Goal: Task Accomplishment & Management: Manage account settings

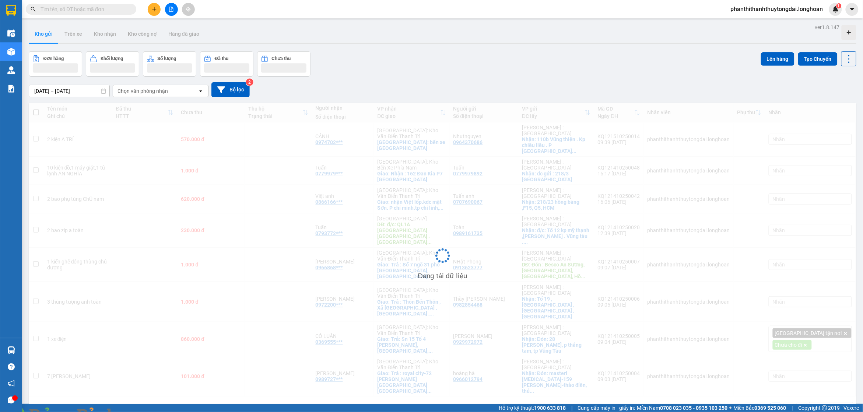
click at [84, 8] on input "text" at bounding box center [84, 9] width 87 height 8
paste input "0978821782"
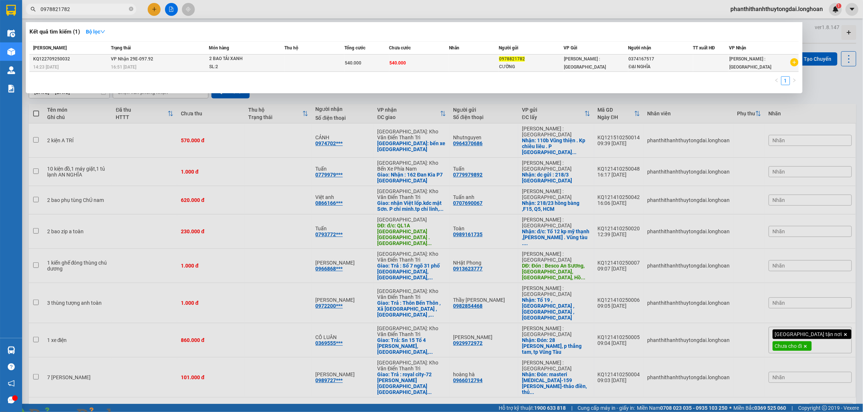
type input "0978821782"
click at [584, 67] on td "[PERSON_NAME] : [GEOGRAPHIC_DATA]" at bounding box center [595, 63] width 65 height 17
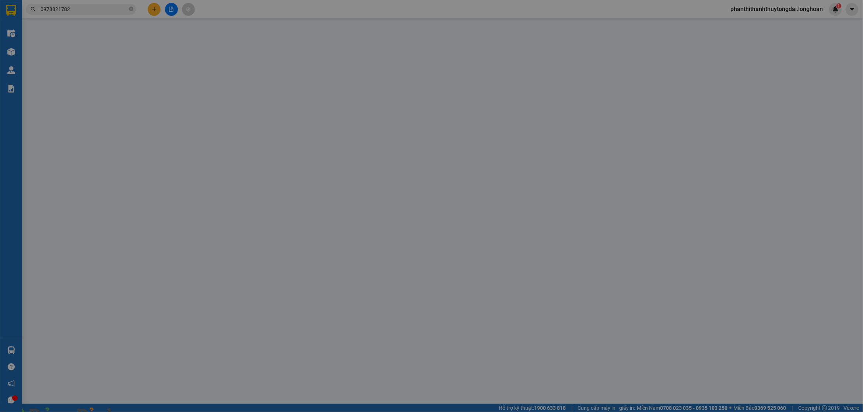
type input "0978821782"
type input "CƯỜNG"
type input "0374167517"
type input "ĐẠI NGHĨA"
type input "hàng k bao bể vỡ hư hỏng"
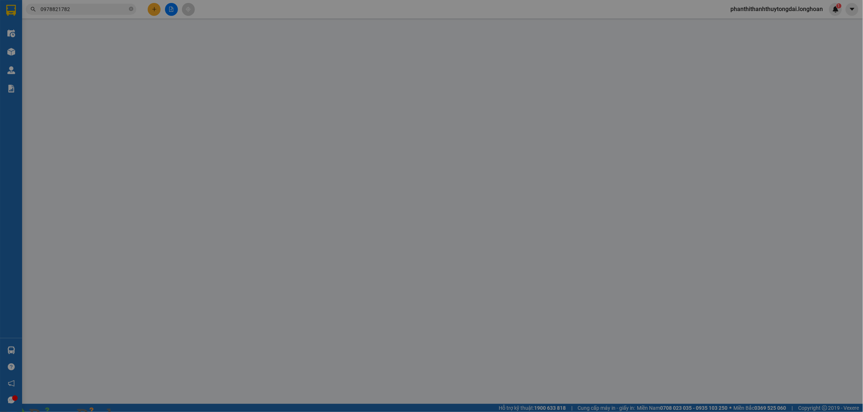
type input "0"
type input "540.000"
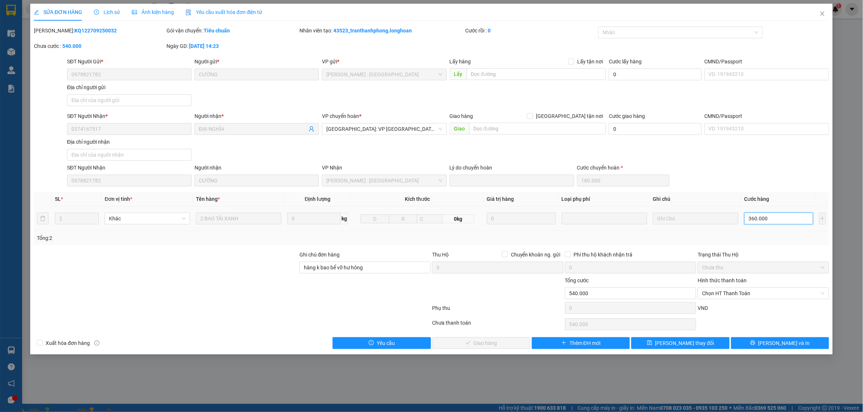
click at [775, 216] on input "360.000" at bounding box center [778, 219] width 69 height 12
type input "180.000"
type input "0"
type input "180.001"
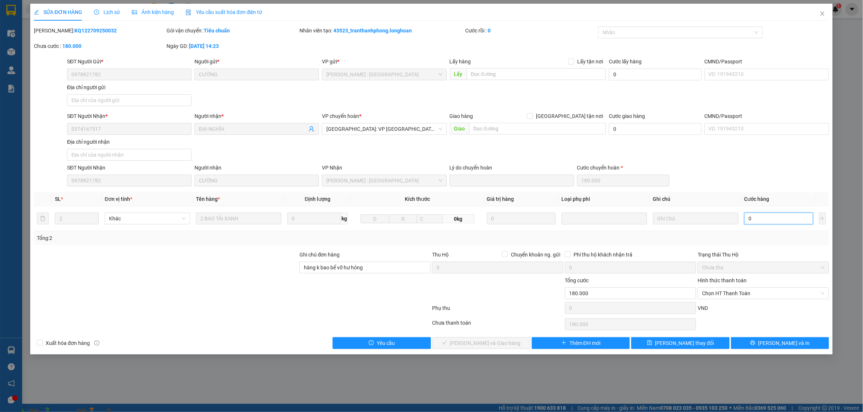
type input "180.001"
type input "01"
type input "181.000"
type input "1.000"
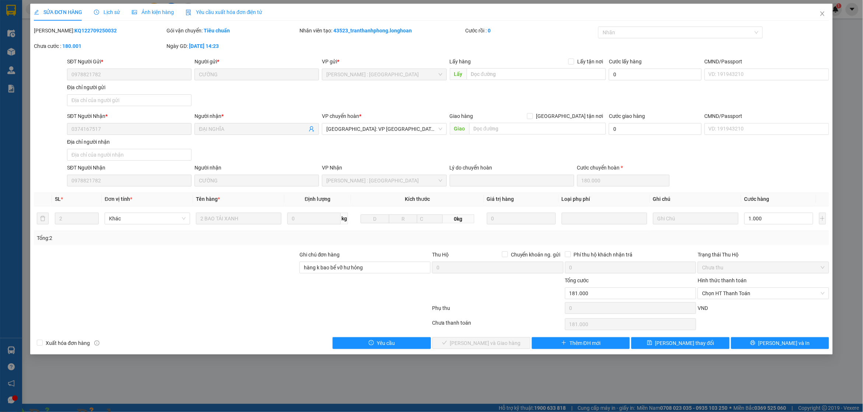
click at [437, 312] on div "Phụ thu" at bounding box center [497, 310] width 133 height 13
click at [671, 347] on span "[PERSON_NAME] thay đổi" at bounding box center [684, 343] width 59 height 8
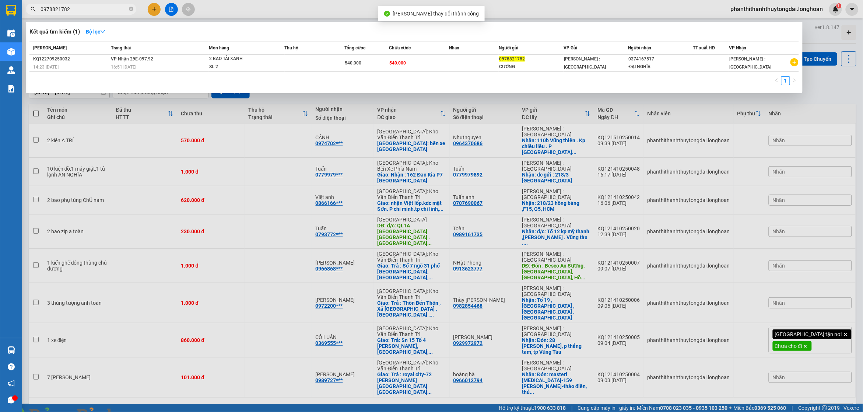
click at [85, 13] on input "0978821782" at bounding box center [84, 9] width 87 height 8
click at [227, 58] on div "2 BAO TẢI XANH" at bounding box center [236, 59] width 55 height 8
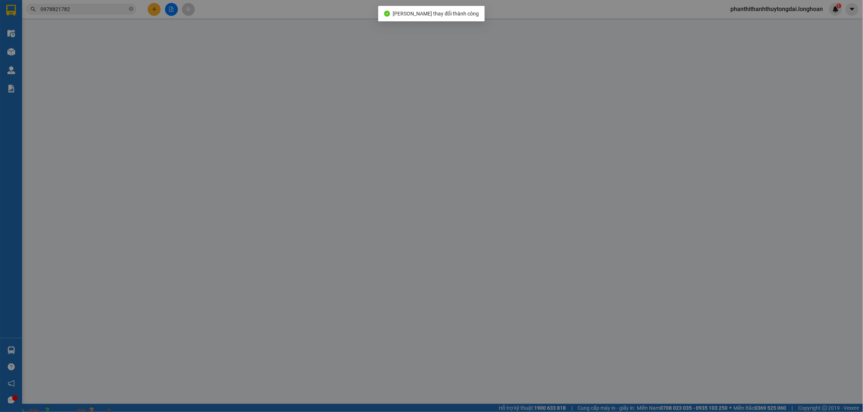
type input "0978821782"
type input "CƯỜNG"
type input "0374167517"
type input "ĐẠI NGHĨA"
type input "hàng k bao bể vỡ hư hỏng"
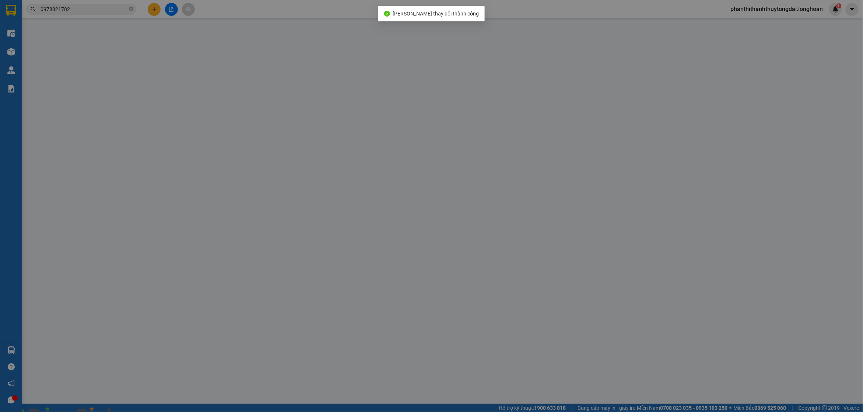
type input "0"
type input "181.000"
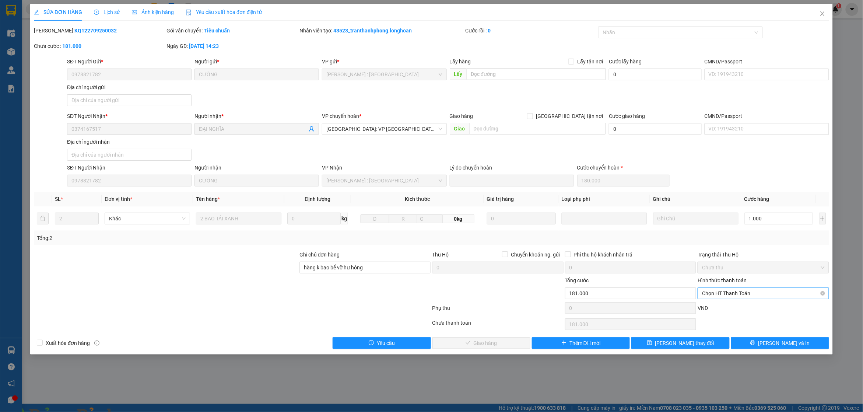
click at [755, 296] on span "Chọn HT Thanh Toán" at bounding box center [763, 293] width 122 height 11
click at [738, 311] on div "Tại văn phòng" at bounding box center [763, 309] width 123 height 8
type input "0"
click at [494, 345] on span "[PERSON_NAME] và Giao hàng" at bounding box center [485, 343] width 71 height 8
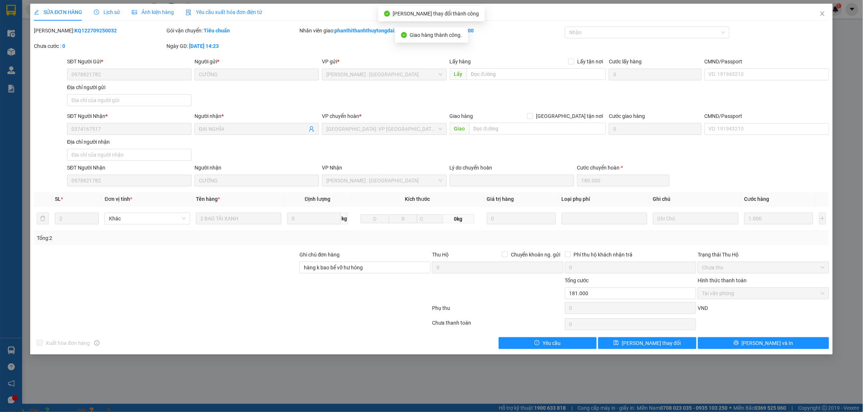
click at [136, 411] on img at bounding box center [133, 416] width 4 height 4
click at [818, 12] on span "Close" at bounding box center [822, 14] width 21 height 21
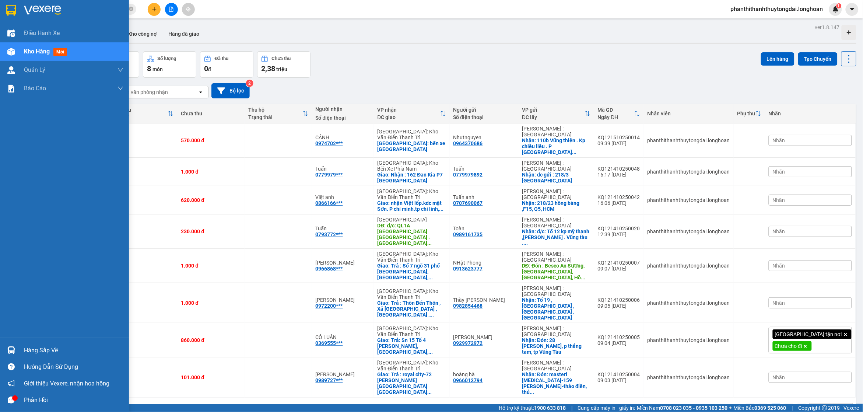
click at [2, 14] on div at bounding box center [64, 12] width 129 height 24
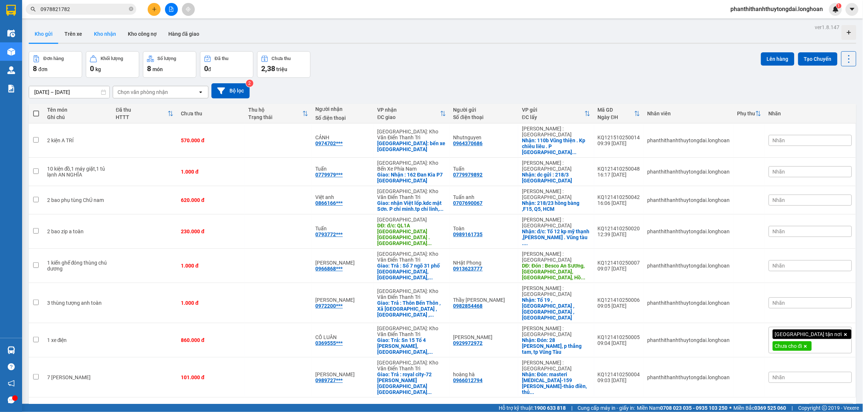
click at [99, 34] on button "Kho nhận" at bounding box center [105, 34] width 34 height 18
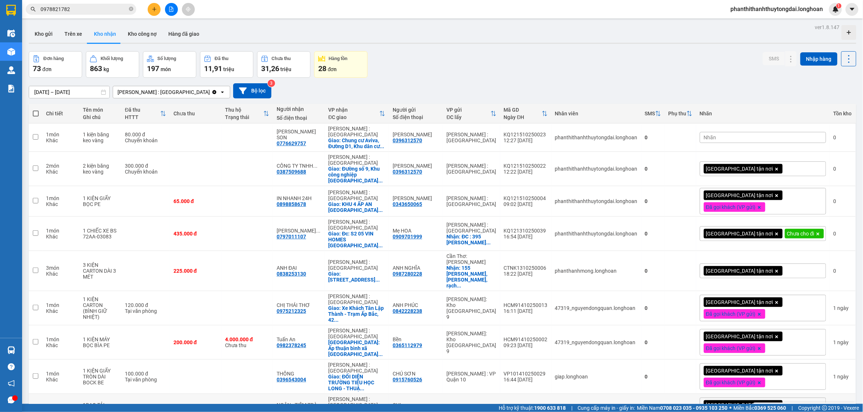
scroll to position [69, 0]
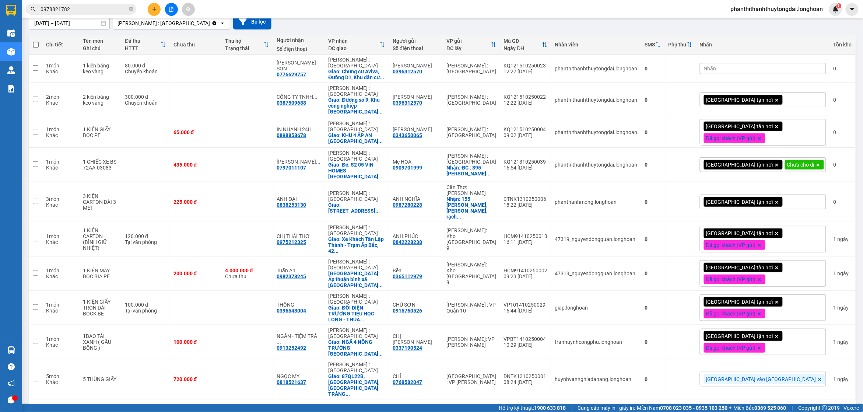
click at [770, 405] on button "8" at bounding box center [775, 410] width 11 height 11
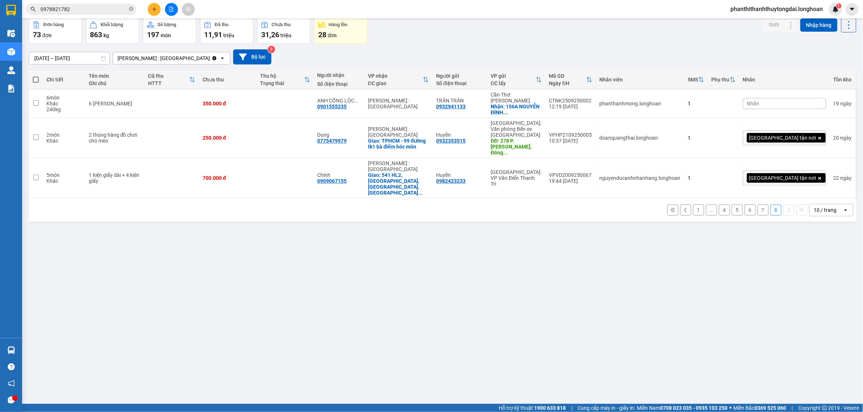
scroll to position [0, 0]
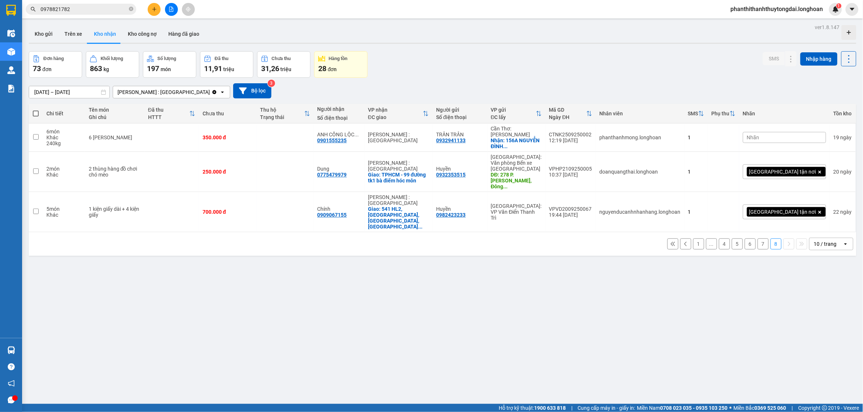
click at [758, 238] on button "7" at bounding box center [763, 243] width 11 height 11
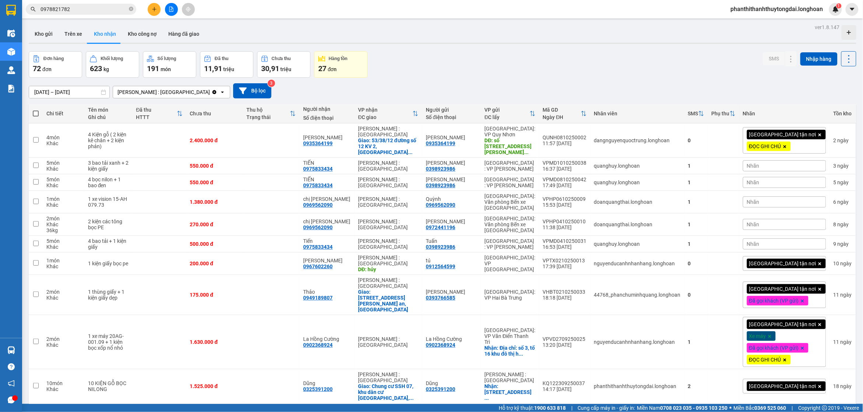
scroll to position [34, 0]
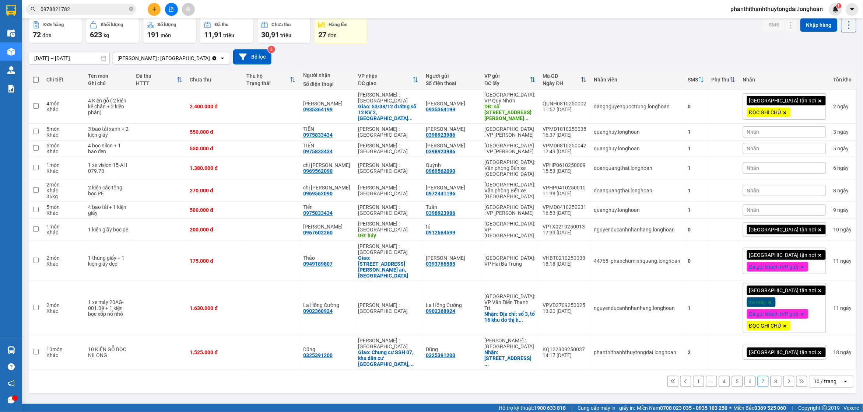
click at [745, 376] on button "6" at bounding box center [750, 381] width 11 height 11
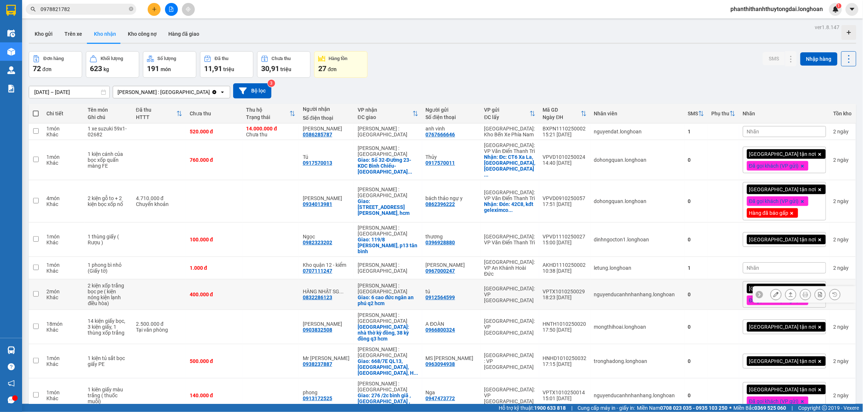
scroll to position [51, 0]
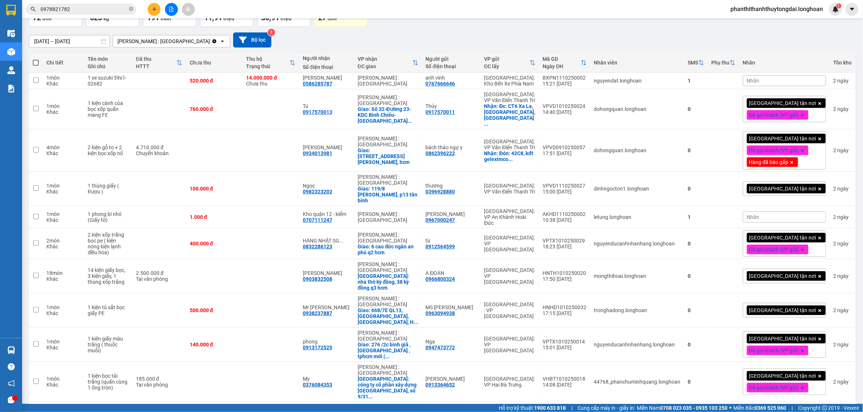
click at [814, 410] on div "10 / trang" at bounding box center [825, 413] width 23 height 7
click at [828, 369] on span "100 / trang" at bounding box center [821, 369] width 27 height 7
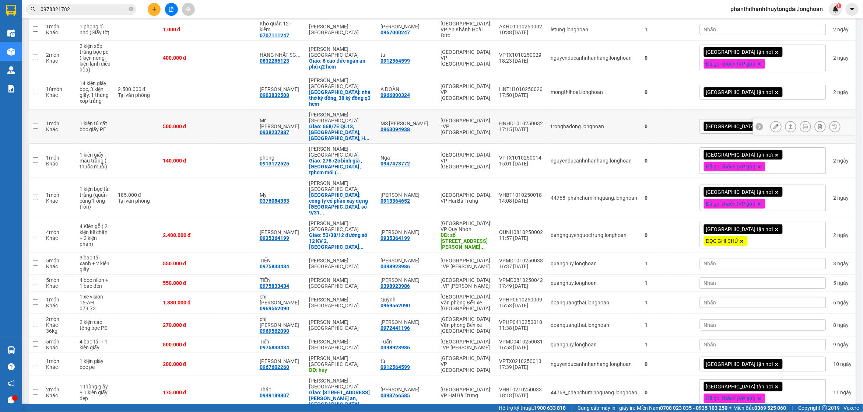
scroll to position [1780, 0]
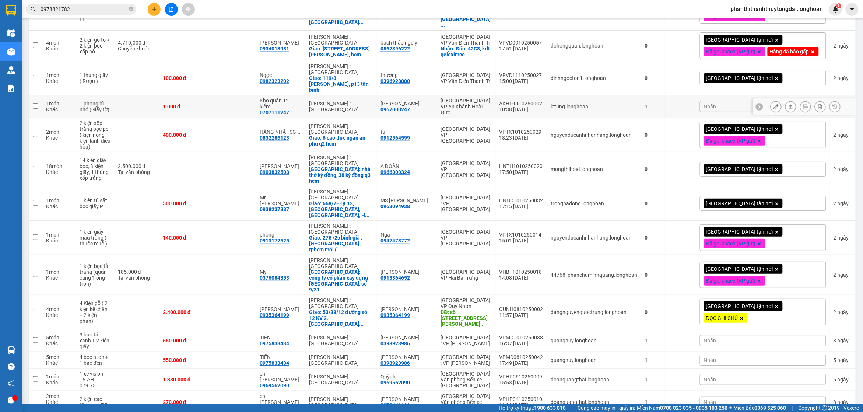
click at [789, 104] on icon at bounding box center [791, 106] width 4 height 4
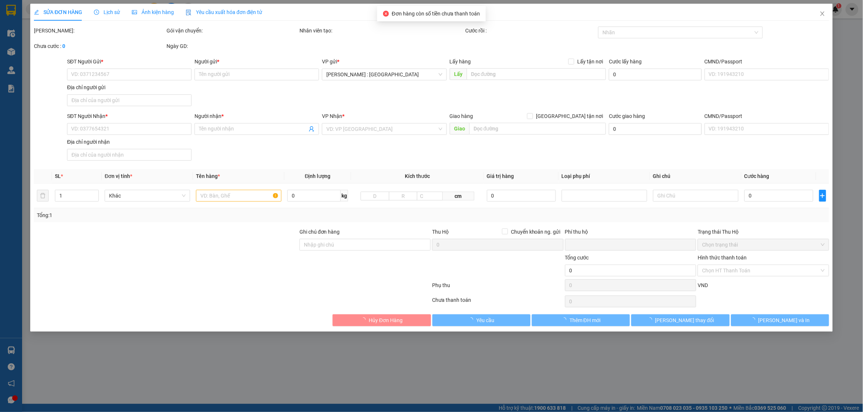
type input "0967000247"
type input "[PERSON_NAME]"
type input "0707111247"
type input "Kho quận 12 - kiểm"
type input "0"
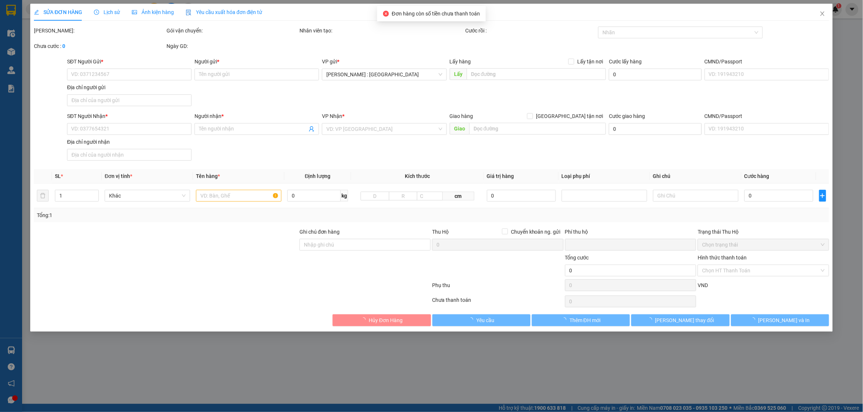
type input "1.000"
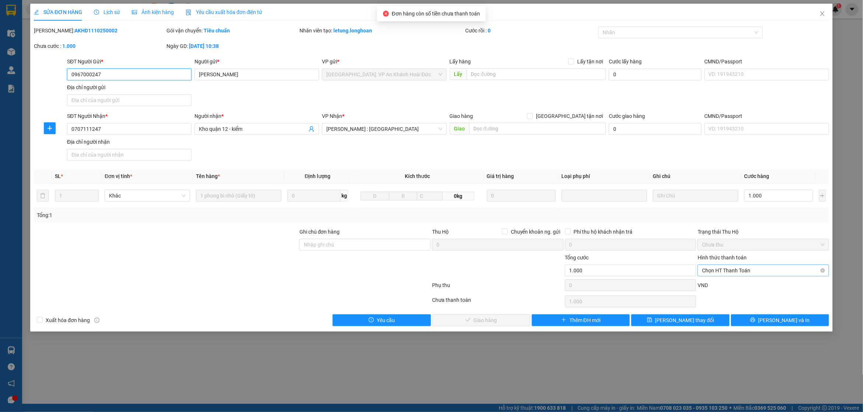
click at [723, 275] on span "Chọn HT Thanh Toán" at bounding box center [763, 270] width 122 height 11
click at [714, 288] on div "Tại văn phòng" at bounding box center [763, 286] width 123 height 8
type input "0"
click at [472, 320] on span "[PERSON_NAME] và Giao hàng" at bounding box center [485, 320] width 71 height 8
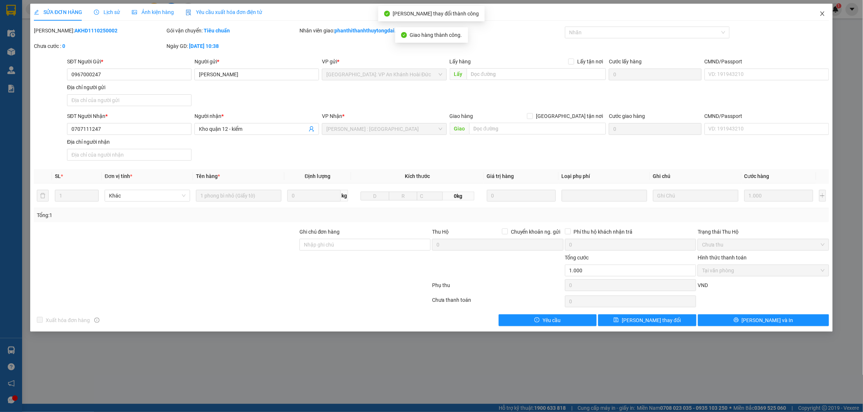
click at [828, 8] on span "Close" at bounding box center [822, 14] width 21 height 21
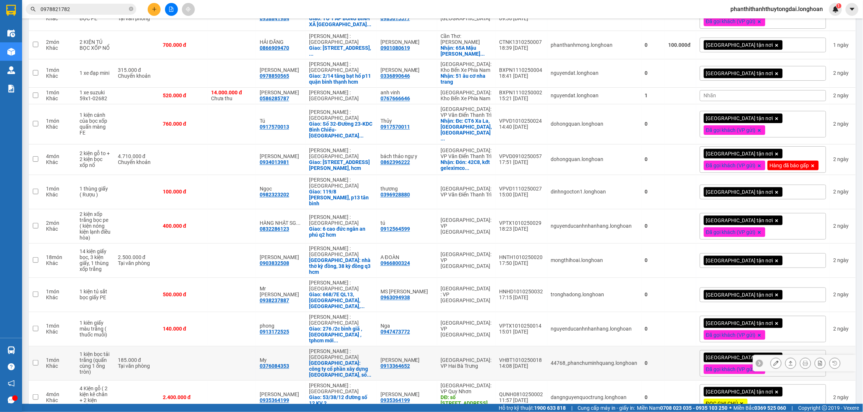
scroll to position [1590, 0]
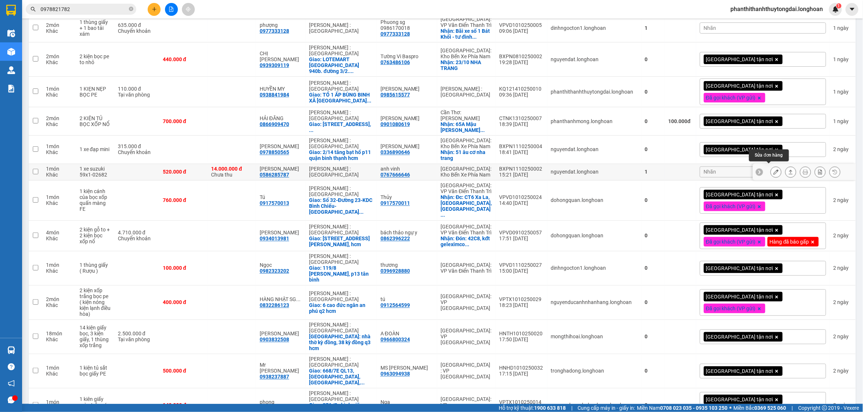
click at [773, 170] on icon at bounding box center [775, 171] width 5 height 5
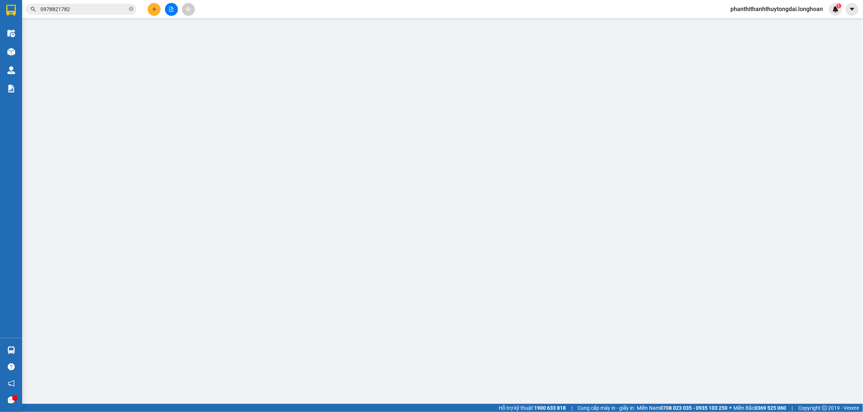
type input "0767666646"
type input "anh vinh"
type input "0586285787"
type input "[PERSON_NAME]"
type input "1 CHÌA KHOÁ + 1 CAVAT"
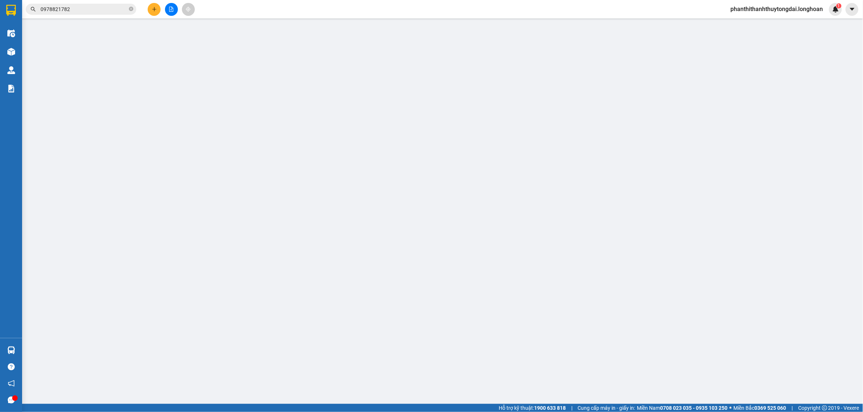
type input "520.000"
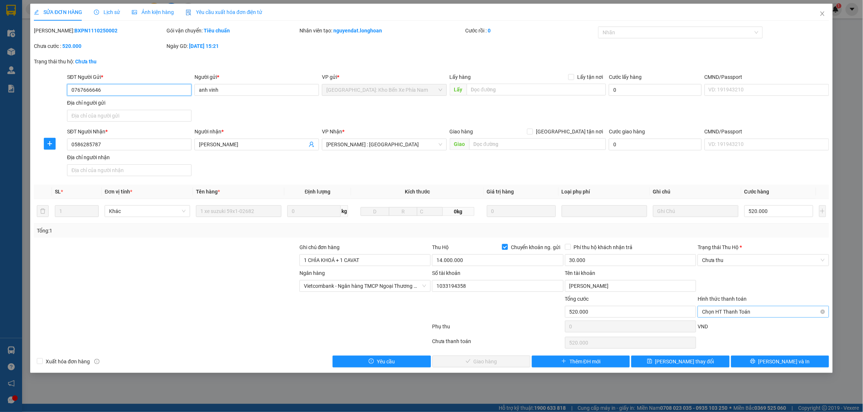
click at [727, 309] on span "Chọn HT Thanh Toán" at bounding box center [763, 311] width 122 height 11
click at [717, 324] on div "Tại văn phòng" at bounding box center [763, 327] width 123 height 8
type input "0"
click at [723, 264] on span "Chưa thu" at bounding box center [763, 259] width 122 height 11
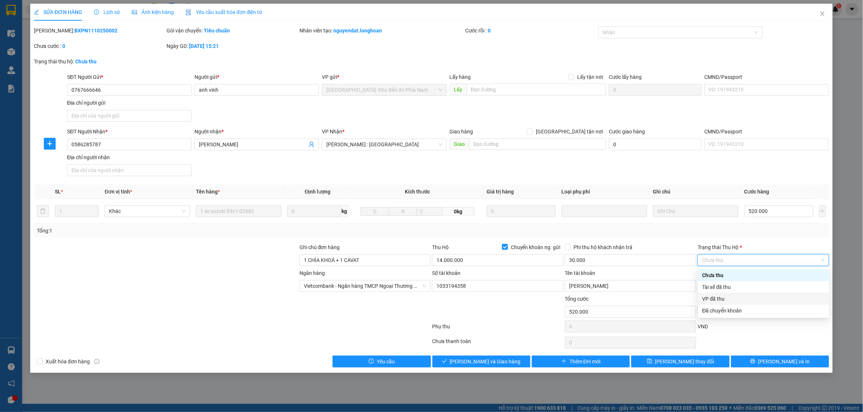
click at [720, 298] on div "VP đã thu" at bounding box center [763, 299] width 123 height 8
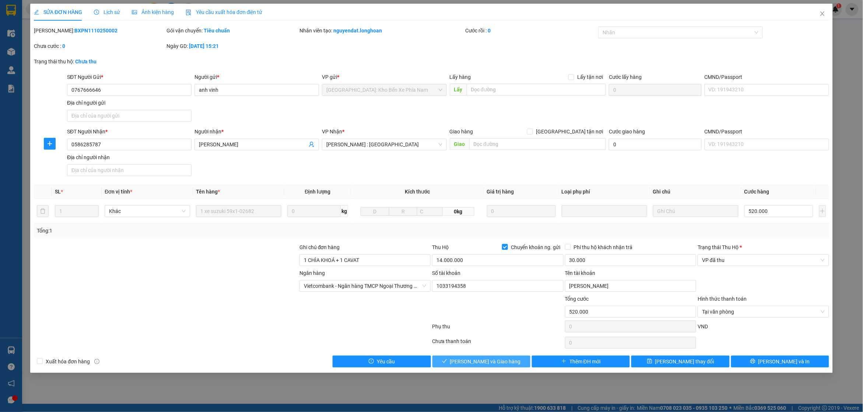
click at [480, 363] on span "[PERSON_NAME] và Giao hàng" at bounding box center [485, 361] width 71 height 8
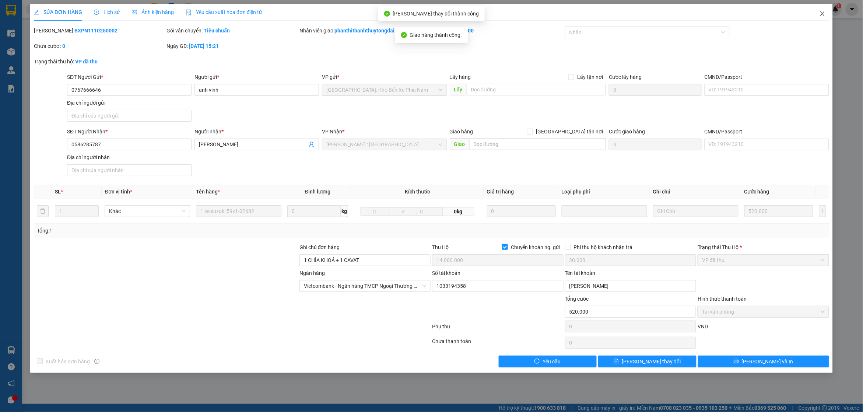
click at [821, 13] on icon "close" at bounding box center [822, 14] width 6 height 6
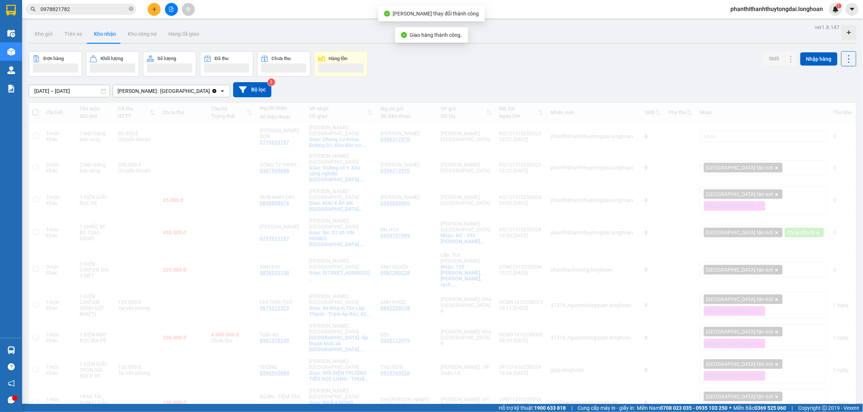
click at [825, 15] on div "phanthithanhthuytongdai.longhoan 1" at bounding box center [783, 9] width 117 height 13
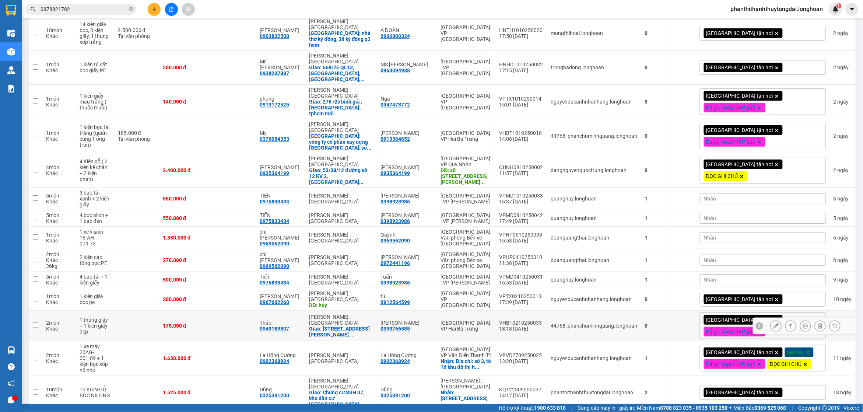
scroll to position [1953, 0]
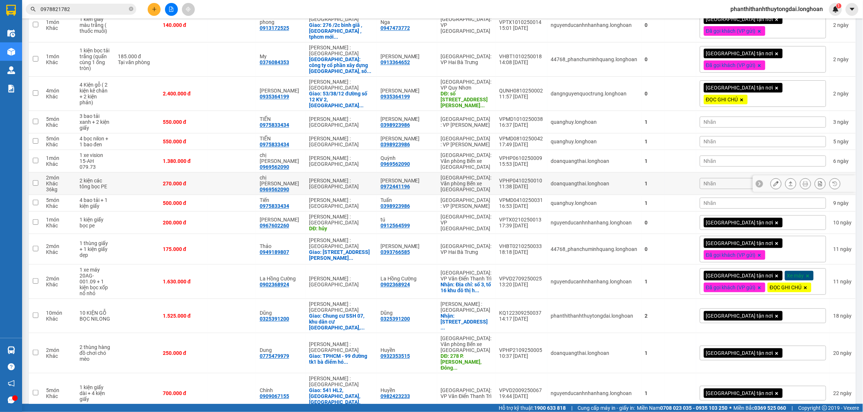
click at [302, 175] on div "chị [PERSON_NAME]" at bounding box center [281, 181] width 42 height 12
checkbox input "true"
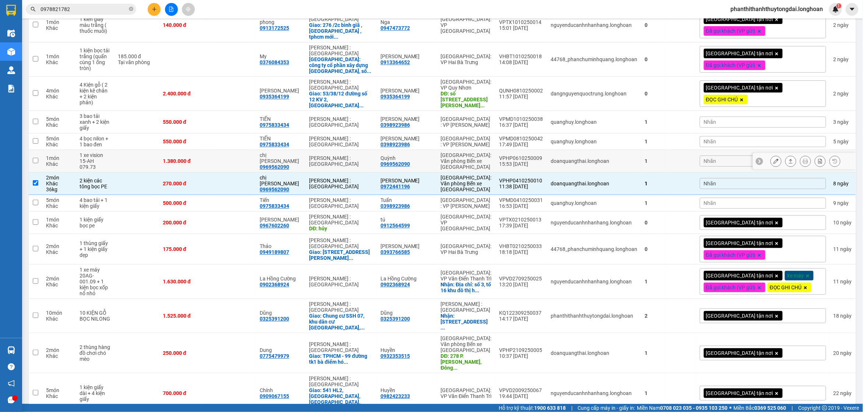
click at [306, 150] on td "chị quỳnh 0969562090" at bounding box center [281, 161] width 50 height 22
checkbox input "true"
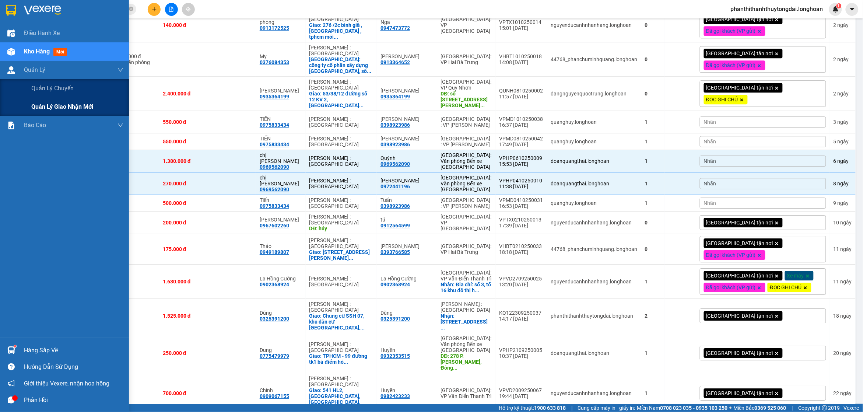
click at [44, 106] on span "Quản lý giao nhận mới" at bounding box center [62, 106] width 62 height 9
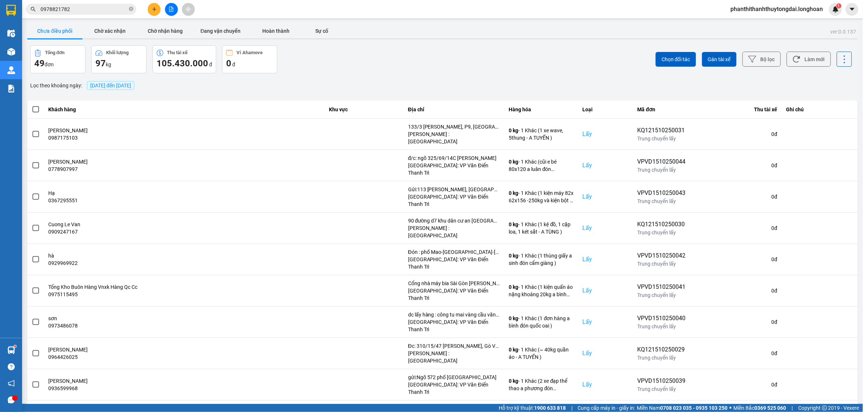
click at [125, 91] on div "[DATE] đến [DATE]" at bounding box center [110, 85] width 51 height 13
click at [127, 87] on span "[DATE] đến [DATE]" at bounding box center [110, 85] width 41 height 6
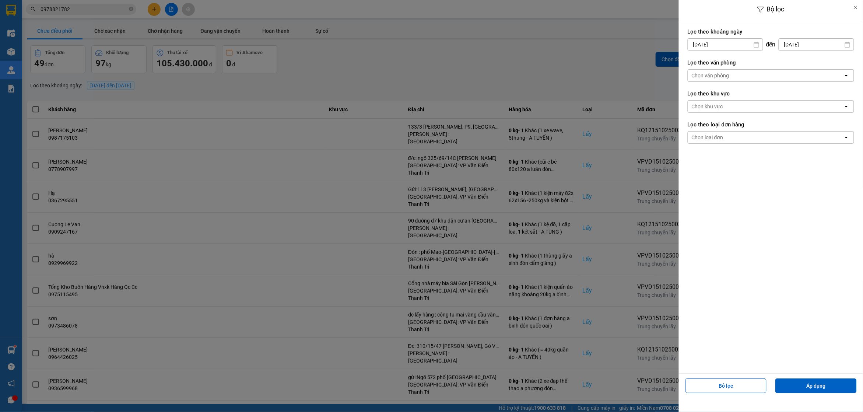
click at [699, 39] on input "[DATE]" at bounding box center [725, 45] width 75 height 12
click at [724, 92] on div "1" at bounding box center [721, 98] width 15 height 15
type input "[DATE]"
click at [726, 140] on div "Chọn loại đơn" at bounding box center [765, 137] width 155 height 12
click at [729, 155] on div "Lấy" at bounding box center [771, 153] width 166 height 13
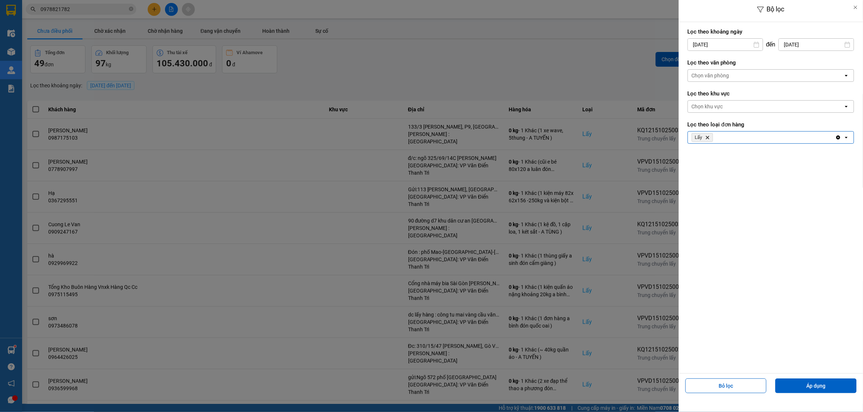
click at [728, 74] on div "Chọn văn phòng" at bounding box center [711, 75] width 38 height 7
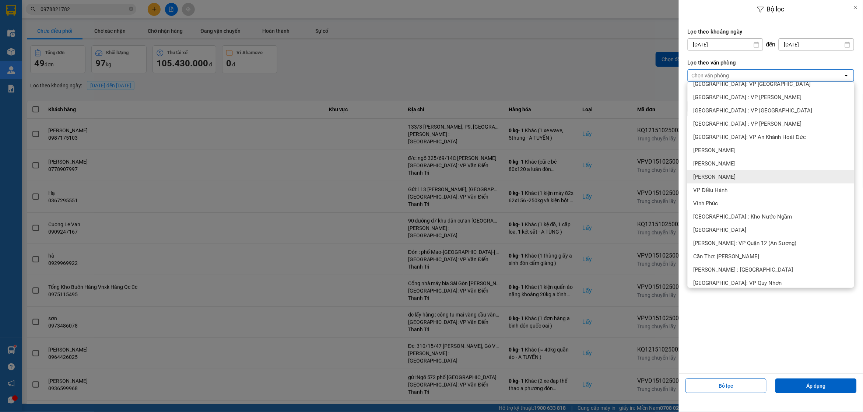
scroll to position [230, 0]
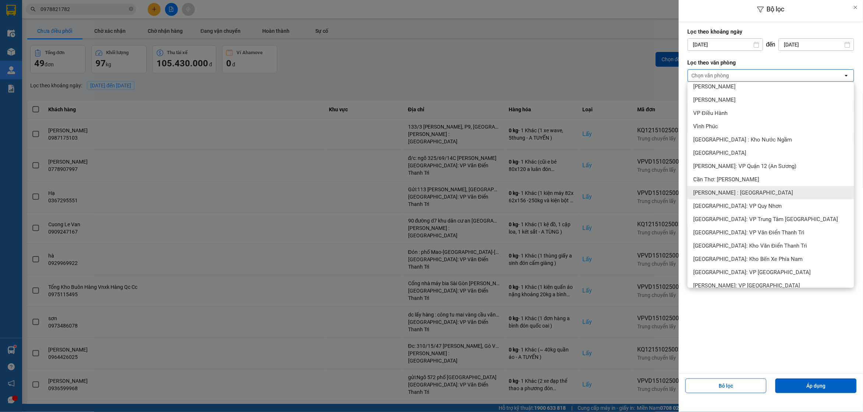
click at [742, 196] on div "[PERSON_NAME] : [GEOGRAPHIC_DATA]" at bounding box center [771, 192] width 166 height 13
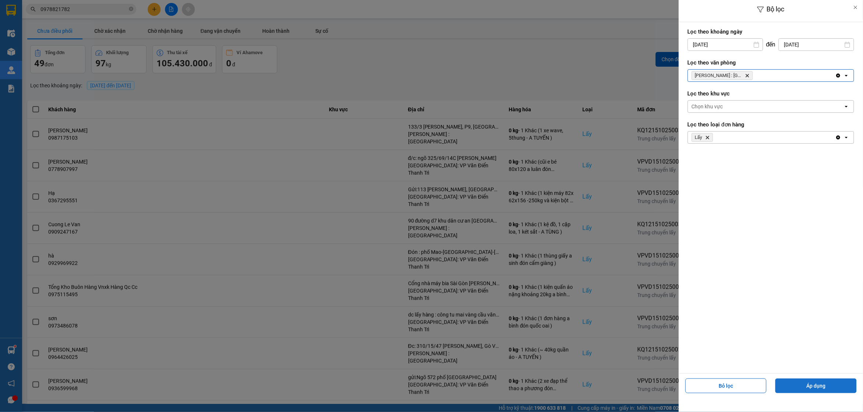
click at [835, 386] on button "Áp dụng" at bounding box center [815, 385] width 81 height 15
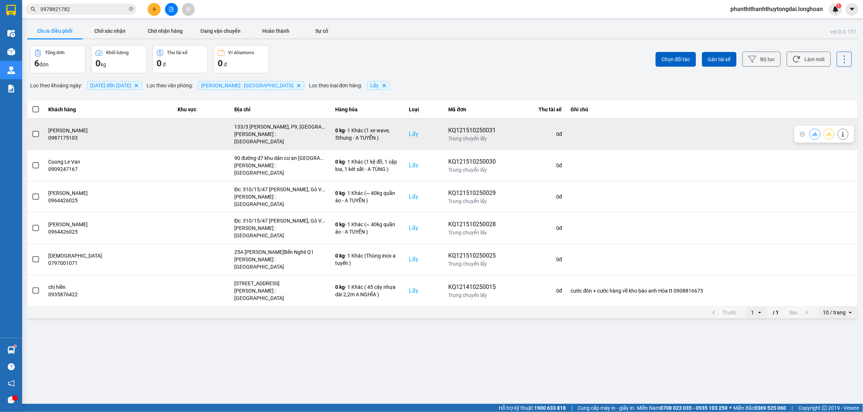
click at [35, 131] on span at bounding box center [35, 134] width 7 height 7
click at [32, 130] on input "checkbox" at bounding box center [32, 130] width 0 height 0
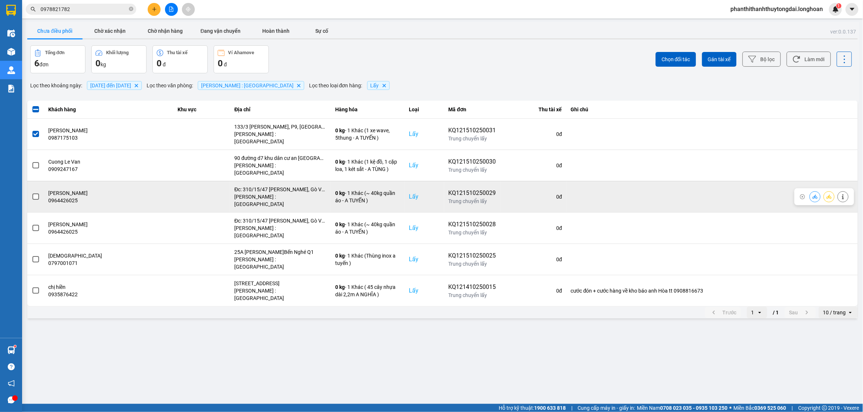
click at [37, 193] on span at bounding box center [35, 196] width 7 height 7
click at [32, 193] on input "checkbox" at bounding box center [32, 193] width 0 height 0
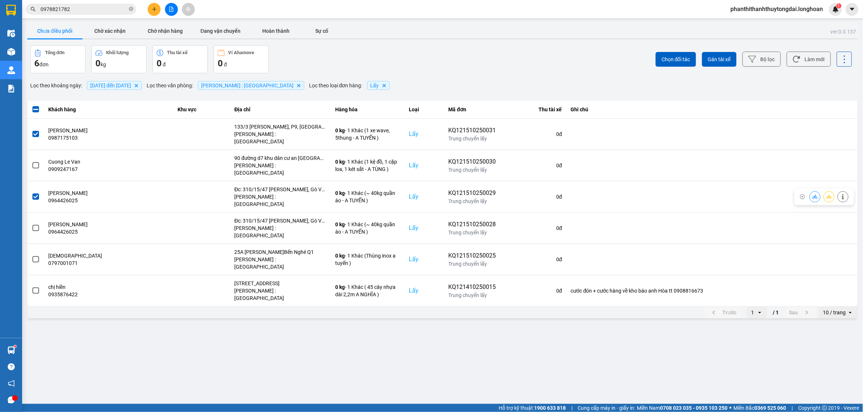
click at [40, 212] on td at bounding box center [35, 227] width 17 height 31
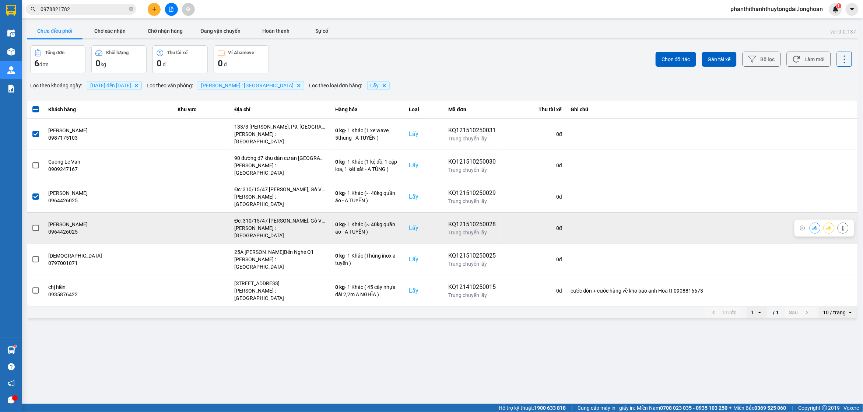
click at [39, 212] on td at bounding box center [35, 227] width 17 height 31
click at [34, 225] on span at bounding box center [35, 228] width 7 height 7
click at [32, 224] on input "checkbox" at bounding box center [32, 224] width 0 height 0
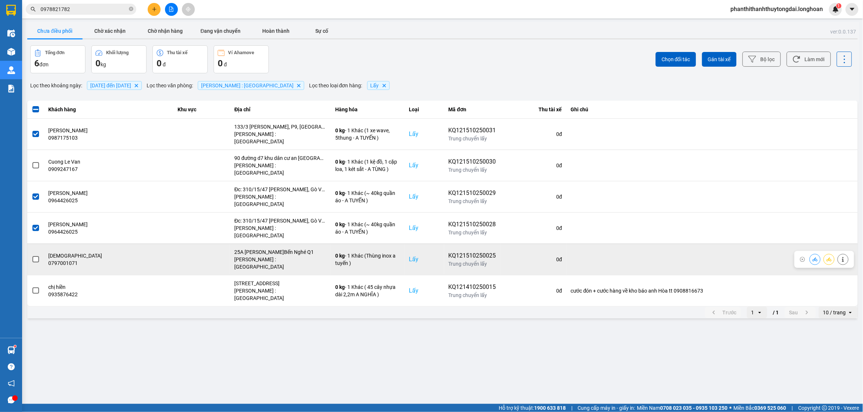
click at [37, 256] on span at bounding box center [35, 259] width 7 height 7
click at [32, 255] on input "checkbox" at bounding box center [32, 255] width 0 height 0
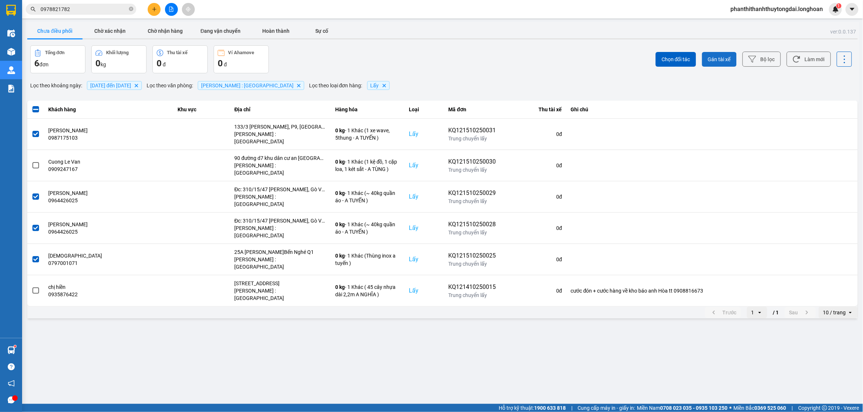
click at [724, 63] on button "Gán tài xế" at bounding box center [719, 59] width 35 height 15
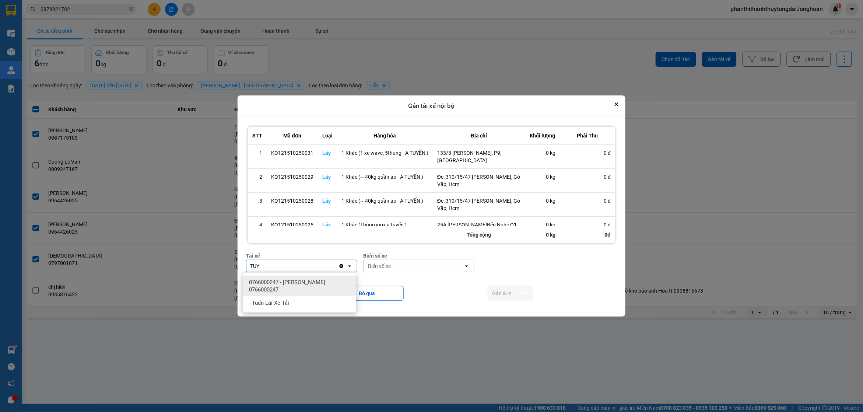
type input "TUY"
click at [285, 281] on span "0766000247 - [PERSON_NAME] 0766000247" at bounding box center [301, 285] width 104 height 15
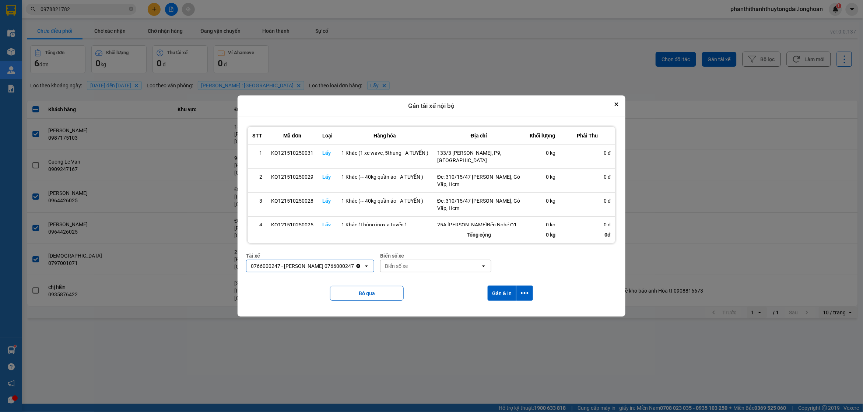
click at [434, 267] on div "Biển số xe" at bounding box center [430, 266] width 100 height 12
type input "73"
click at [465, 282] on div "29K-023.73" at bounding box center [445, 281] width 113 height 13
click at [504, 304] on div "Bỏ qua Gán & In" at bounding box center [431, 293] width 371 height 30
click at [500, 294] on button "Gán & In" at bounding box center [502, 292] width 28 height 15
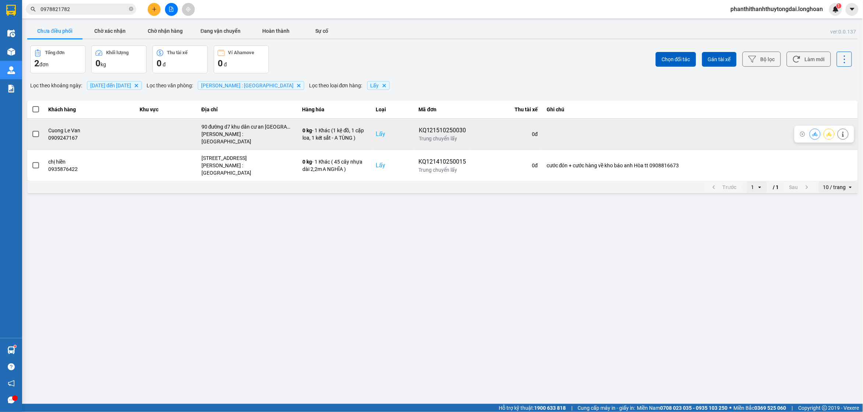
click at [36, 131] on span at bounding box center [35, 134] width 7 height 7
click at [32, 130] on input "checkbox" at bounding box center [32, 130] width 0 height 0
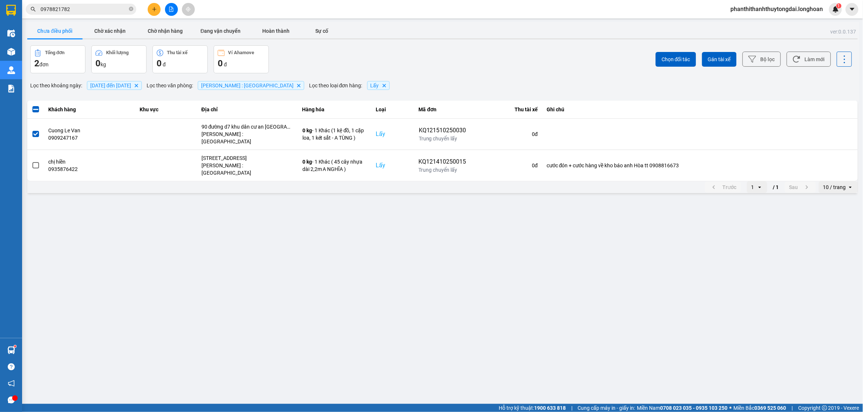
click at [728, 67] on div "Chọn đối tác Gán tài xế Bộ lọc Làm mới" at bounding box center [646, 59] width 411 height 28
click at [717, 55] on button "Gán tài xế" at bounding box center [719, 59] width 35 height 15
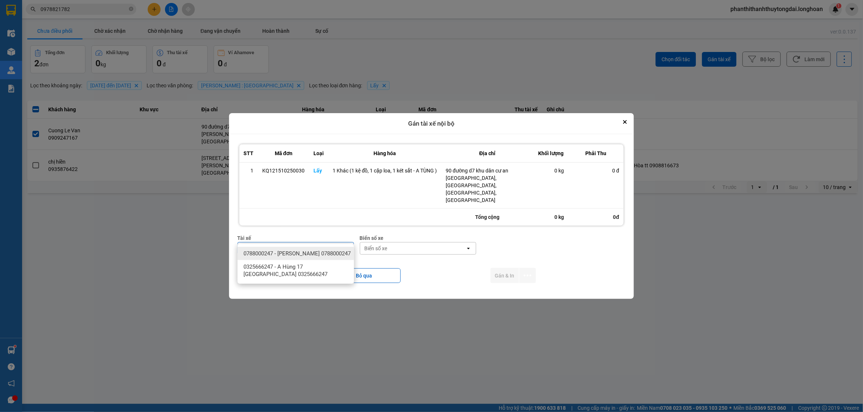
type input "TÙNG"
drag, startPoint x: 311, startPoint y: 258, endPoint x: 541, endPoint y: 231, distance: 231.0
click at [312, 257] on span "0788000247 - [PERSON_NAME] 0788000247" at bounding box center [296, 253] width 107 height 7
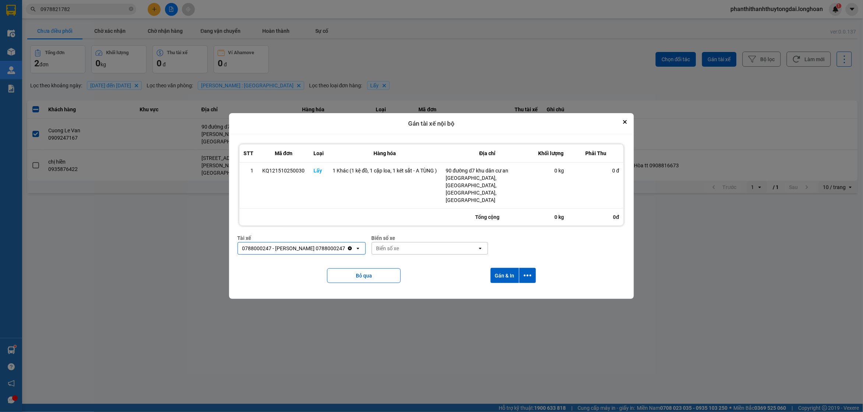
click at [455, 242] on div "Biển số xe" at bounding box center [424, 248] width 105 height 12
type input "68"
click at [448, 278] on div "29K-040.68" at bounding box center [459, 279] width 116 height 13
click at [518, 268] on button "Gán & In" at bounding box center [505, 275] width 28 height 15
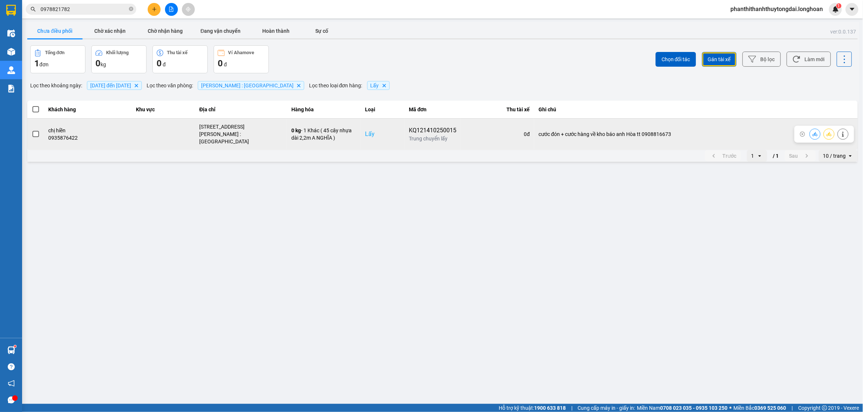
click at [38, 131] on span at bounding box center [35, 134] width 7 height 7
click at [32, 130] on input "checkbox" at bounding box center [32, 130] width 0 height 0
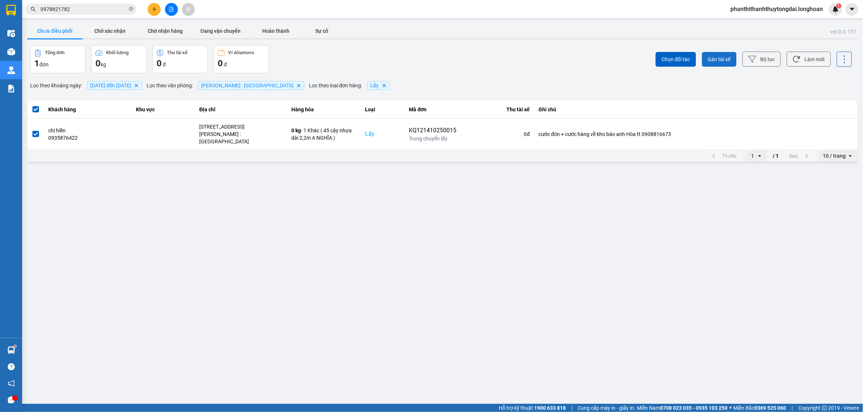
click at [716, 52] on div "Chọn đối tác Gán tài xế Bộ lọc Làm mới" at bounding box center [646, 59] width 411 height 28
click at [713, 56] on span "Gán tài xế" at bounding box center [719, 59] width 23 height 7
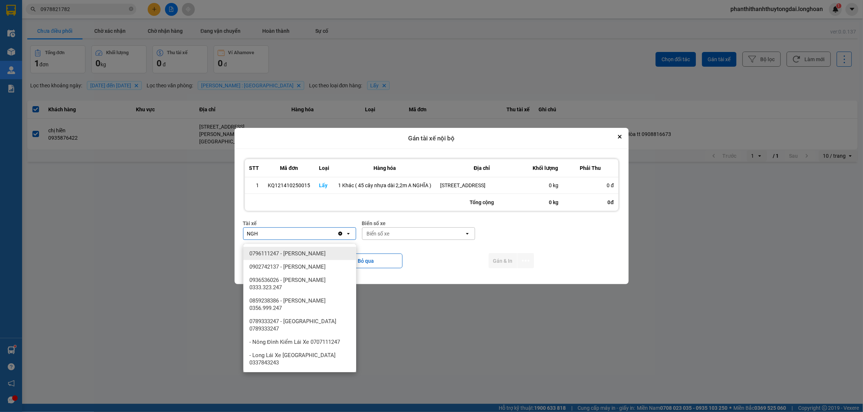
type input "NGH"
click at [319, 251] on span "0796111247 - [PERSON_NAME]" at bounding box center [287, 253] width 76 height 7
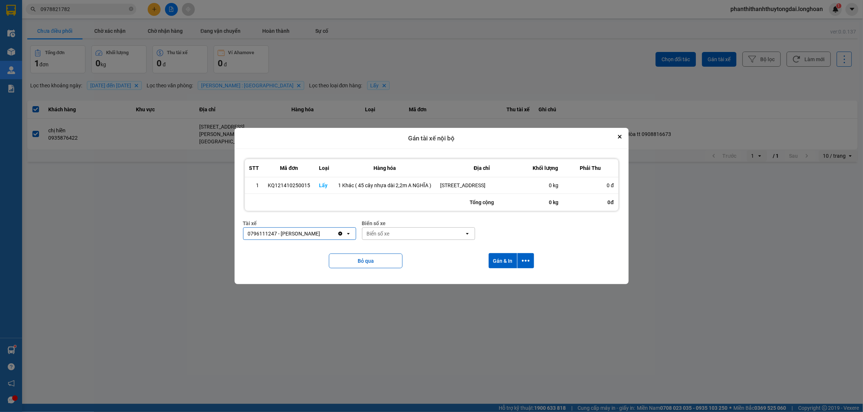
click at [450, 239] on div "Biển số xe" at bounding box center [413, 234] width 102 height 12
type input "67"
click at [404, 275] on div "29E-080.67" at bounding box center [418, 279] width 113 height 13
click at [507, 268] on button "Gán & In" at bounding box center [503, 260] width 28 height 15
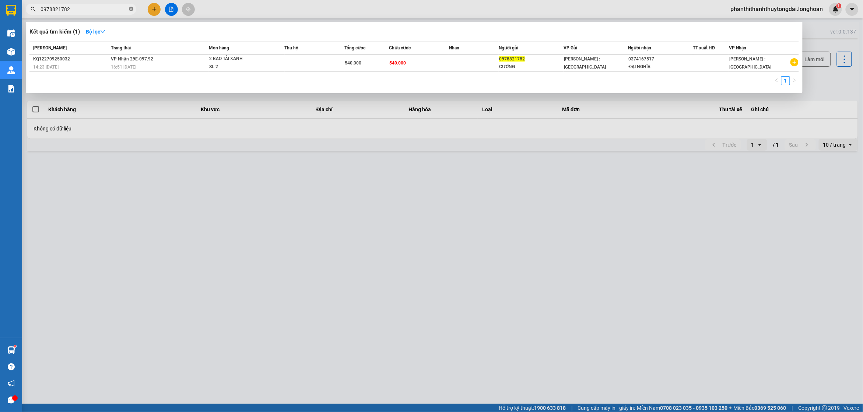
click at [131, 7] on icon "close-circle" at bounding box center [131, 9] width 4 height 4
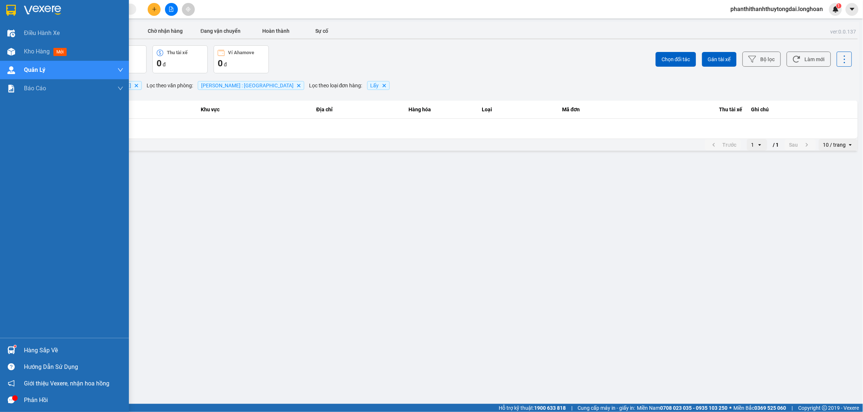
click at [14, 10] on img at bounding box center [11, 10] width 10 height 11
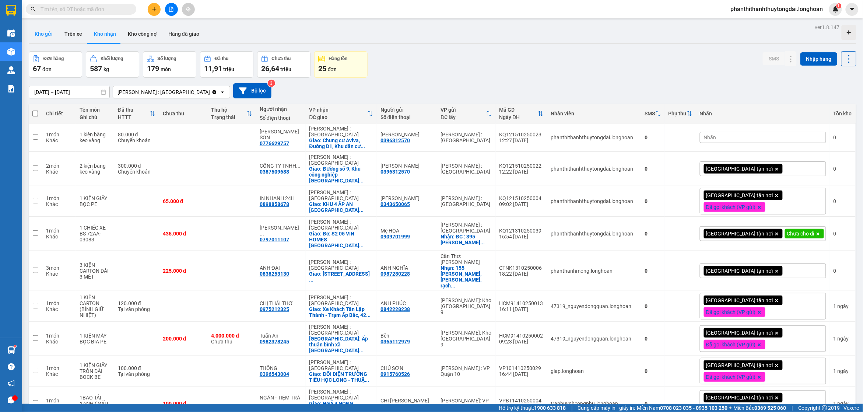
click at [44, 35] on button "Kho gửi" at bounding box center [44, 34] width 30 height 18
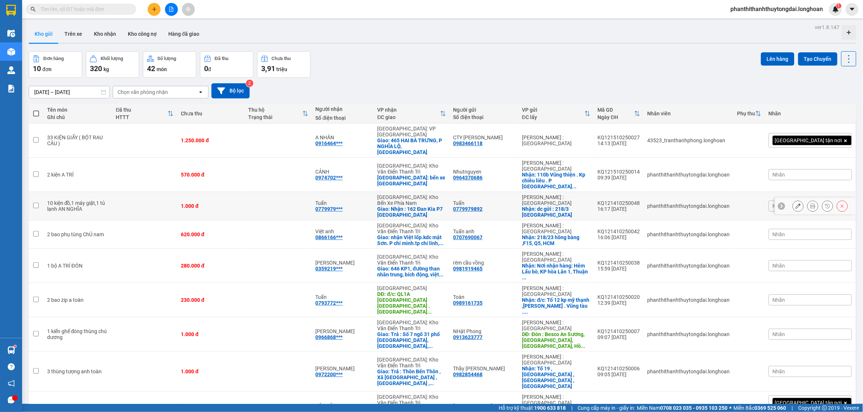
scroll to position [34, 0]
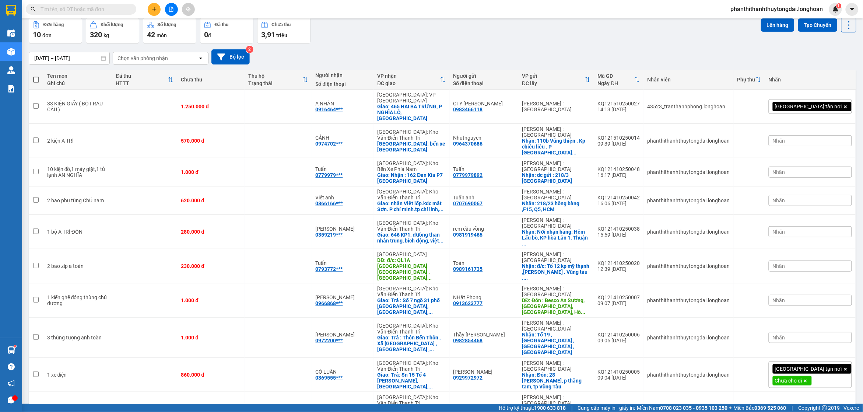
click at [64, 7] on input "text" at bounding box center [84, 9] width 87 height 8
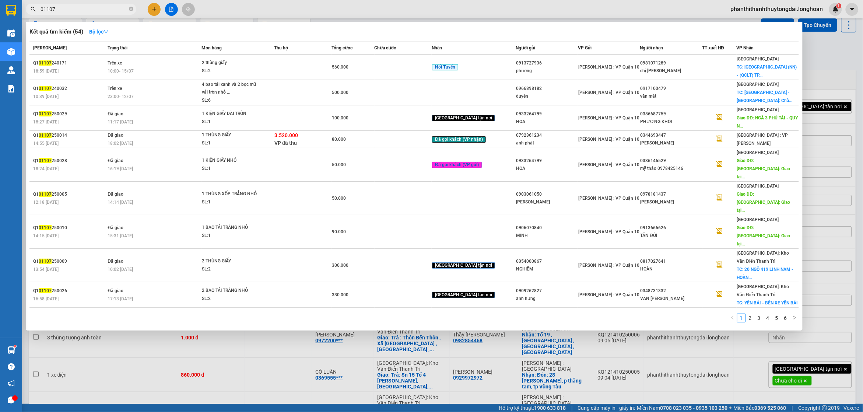
click at [199, 366] on div at bounding box center [431, 206] width 863 height 412
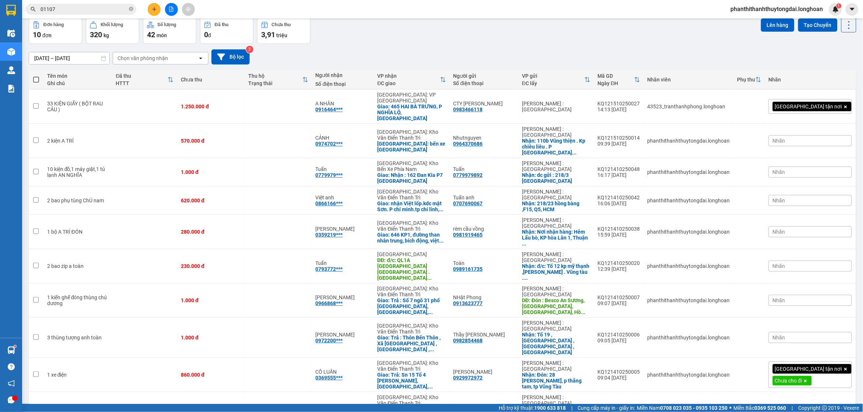
click at [81, 8] on input "01107" at bounding box center [84, 9] width 87 height 8
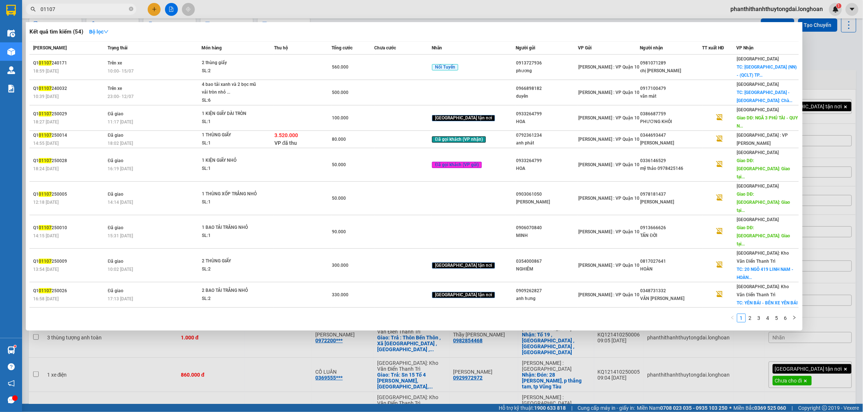
click at [47, 7] on input "01107" at bounding box center [84, 9] width 87 height 8
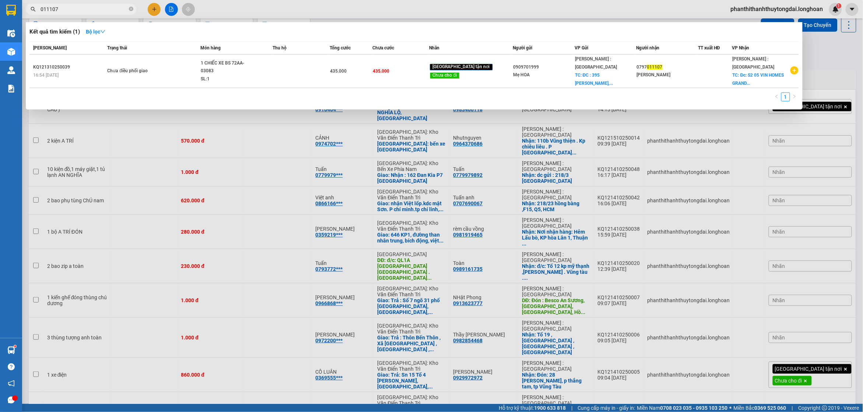
type input "011107"
click at [148, 110] on div at bounding box center [431, 206] width 863 height 412
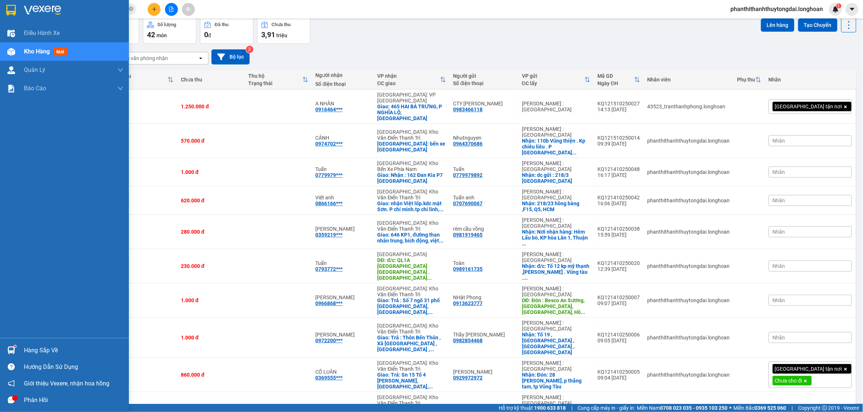
click at [17, 11] on div at bounding box center [11, 10] width 13 height 13
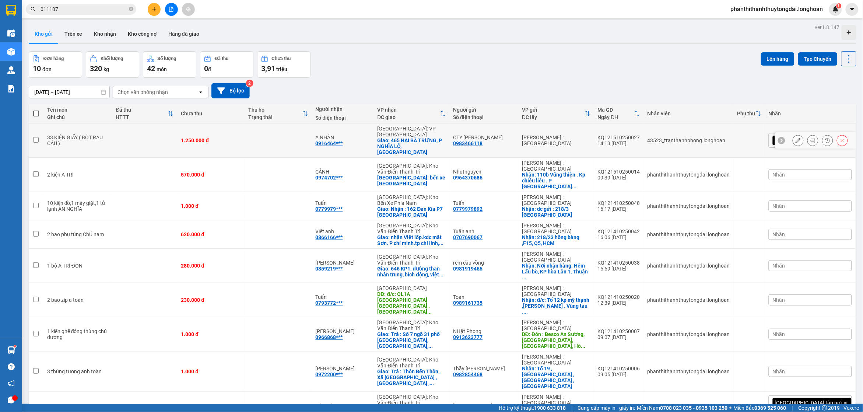
click at [640, 140] on div "14:13 [DATE]" at bounding box center [619, 143] width 42 height 6
checkbox input "true"
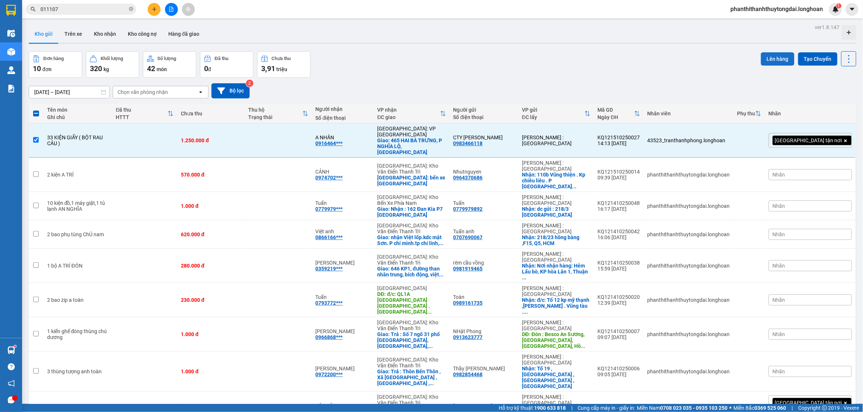
click at [763, 58] on button "Lên hàng" at bounding box center [778, 58] width 34 height 13
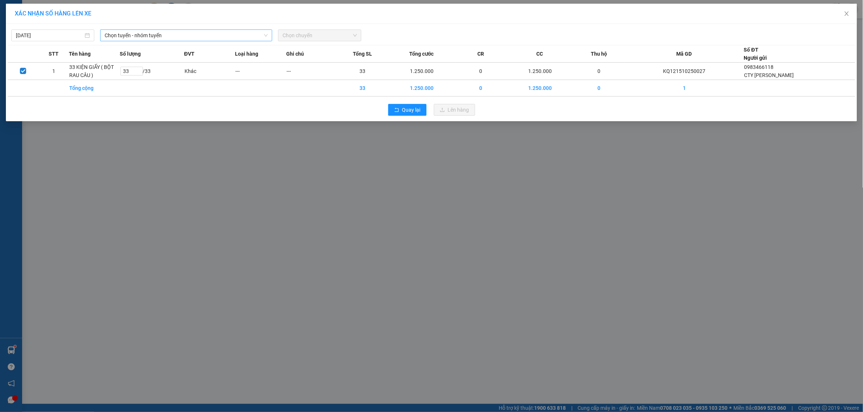
click at [175, 39] on span "Chọn tuyến - nhóm tuyến" at bounding box center [186, 35] width 163 height 11
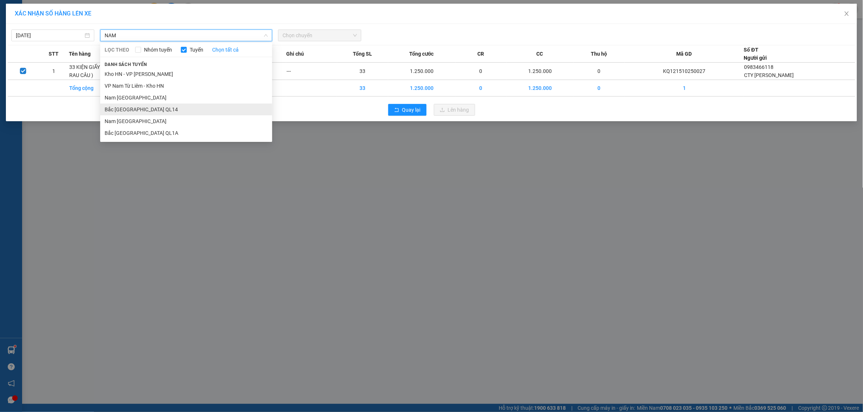
type input "NAM"
click at [146, 114] on li "Bắc Trung Nam QL14" at bounding box center [186, 109] width 172 height 12
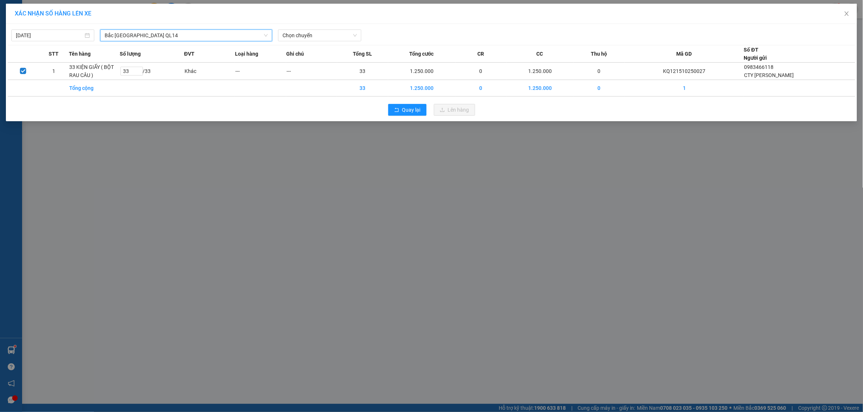
click at [148, 41] on div "Bắc Trung Nam QL14 Bắc Trung Nam QL14 LỌC THEO Nhóm tuyến Tuyến Chọn tất cả Dan…" at bounding box center [186, 35] width 178 height 12
click at [149, 39] on span "Bắc Trung Nam QL14" at bounding box center [186, 35] width 163 height 11
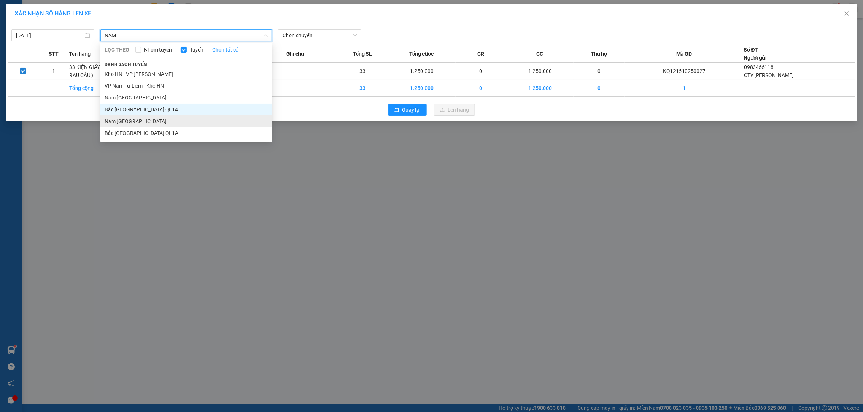
type input "NAM"
click at [130, 123] on li "Nam Trung Bắc QL1A" at bounding box center [186, 121] width 172 height 12
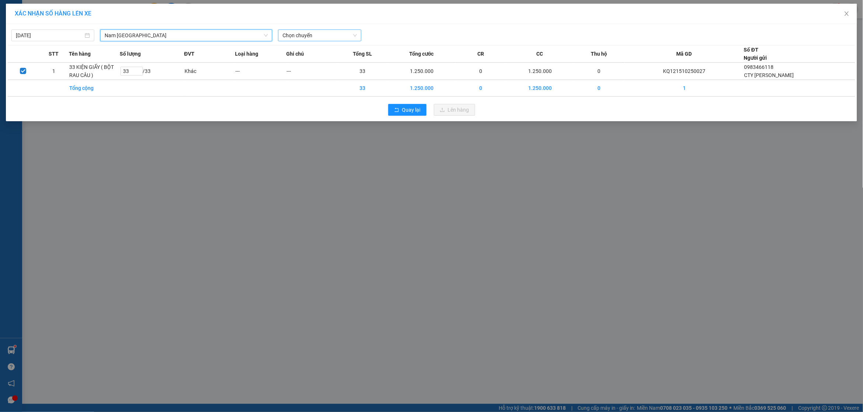
click at [328, 37] on span "Chọn chuyến" at bounding box center [319, 35] width 74 height 11
click at [313, 61] on div "20:00 (TC) - 29E-191.97" at bounding box center [310, 62] width 57 height 8
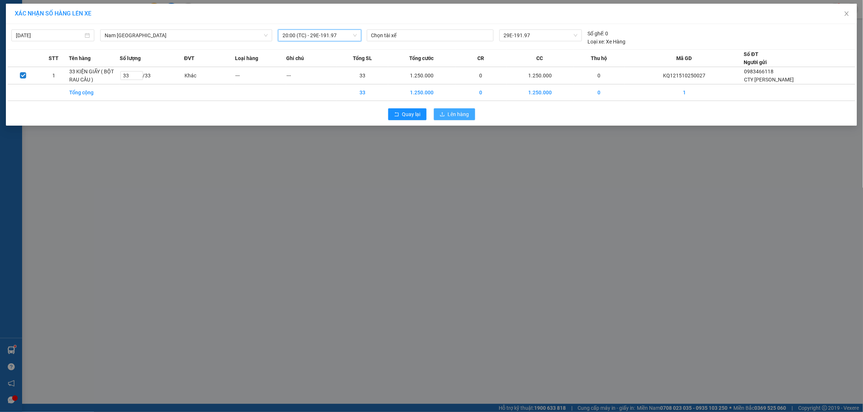
click at [454, 113] on span "Lên hàng" at bounding box center [458, 114] width 21 height 8
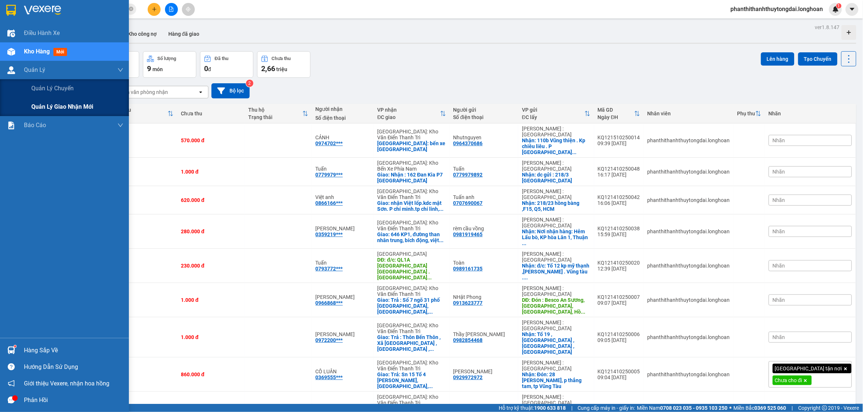
click at [20, 104] on div "Quản lý giao nhận mới" at bounding box center [64, 107] width 129 height 18
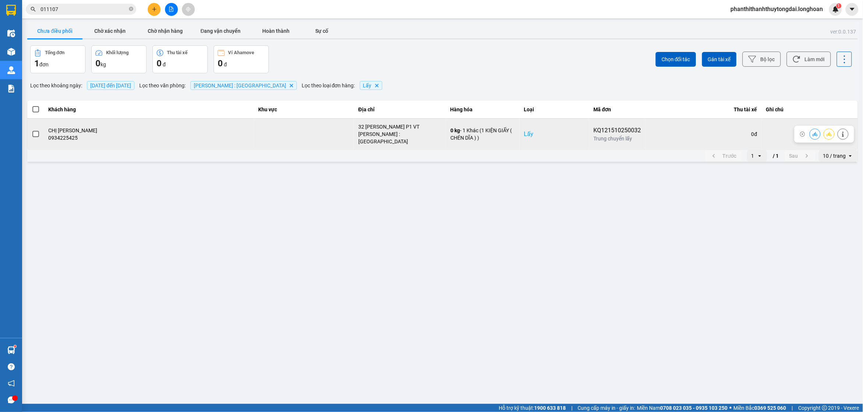
click at [37, 131] on span at bounding box center [35, 134] width 7 height 7
click at [32, 130] on input "checkbox" at bounding box center [32, 130] width 0 height 0
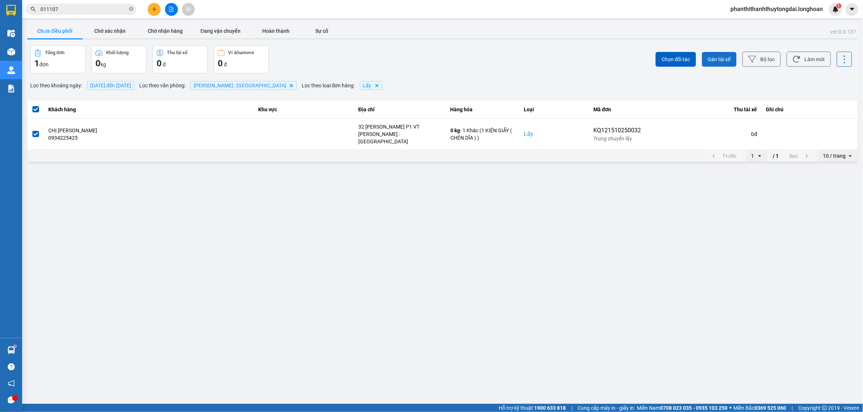
click at [714, 60] on span "Gán tài xế" at bounding box center [719, 59] width 23 height 7
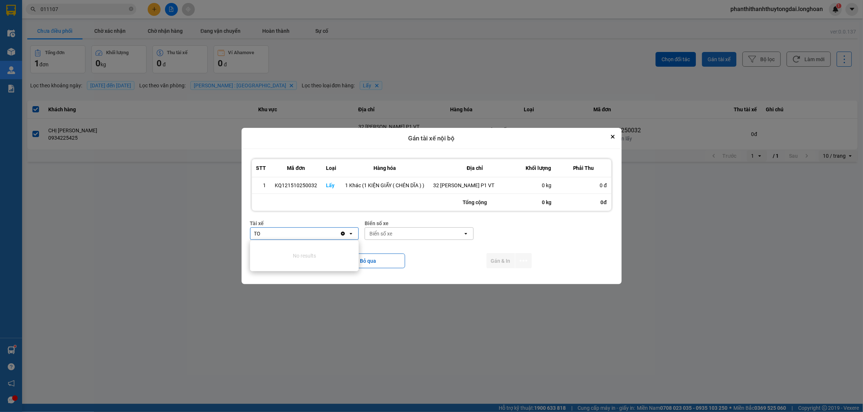
type input "T"
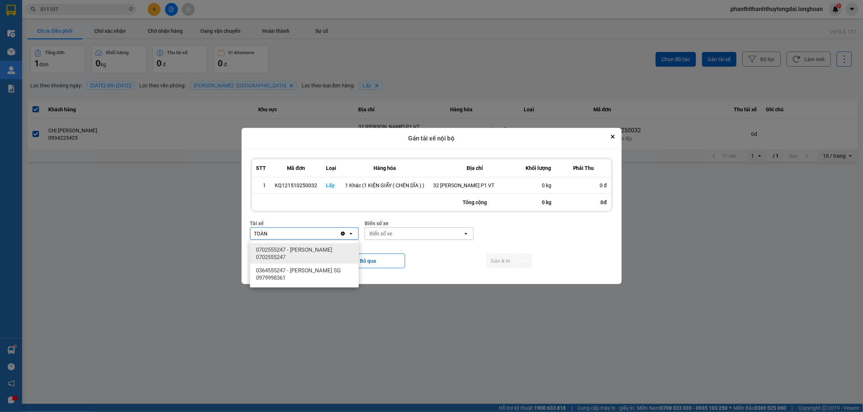
type input "TOÀN"
click at [280, 253] on span "0702555247 - TRẦN XUÂN TOÀN 0702555247" at bounding box center [306, 253] width 100 height 15
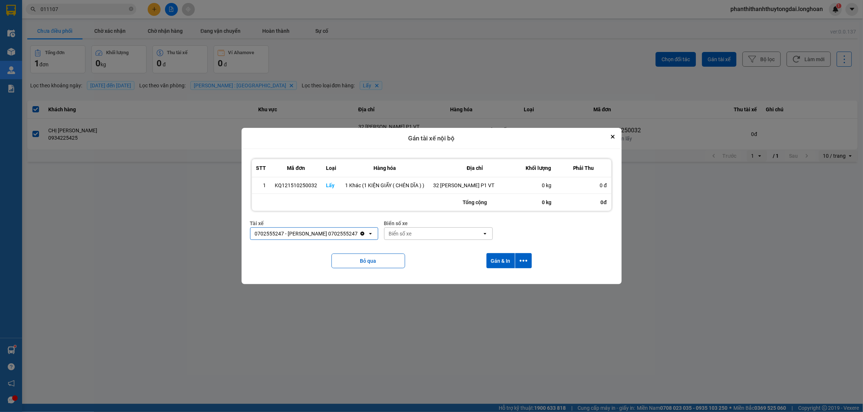
click at [424, 235] on div "Biển số xe" at bounding box center [433, 234] width 98 height 12
type input "54"
click at [420, 279] on span "29H-960.54" at bounding box center [407, 276] width 28 height 7
click at [492, 261] on button "Gán & In" at bounding box center [501, 260] width 28 height 15
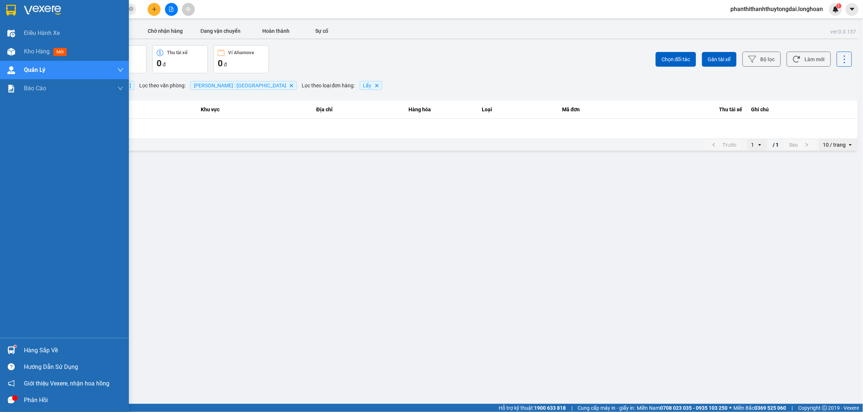
click at [5, 16] on div at bounding box center [11, 10] width 13 height 13
